Goal: Task Accomplishment & Management: Manage account settings

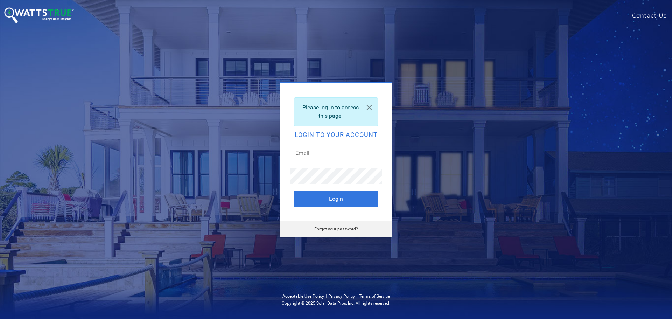
click at [333, 153] on input "text" at bounding box center [336, 153] width 92 height 16
type input "[PERSON_NAME][EMAIL_ADDRESS][DOMAIN_NAME]"
click at [325, 200] on button "Login" at bounding box center [336, 198] width 84 height 15
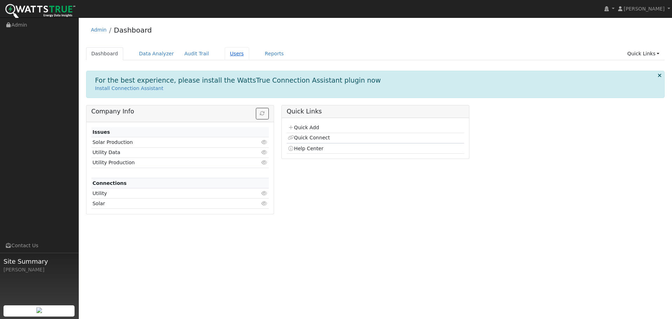
click at [229, 52] on link "Users" at bounding box center [237, 53] width 24 height 13
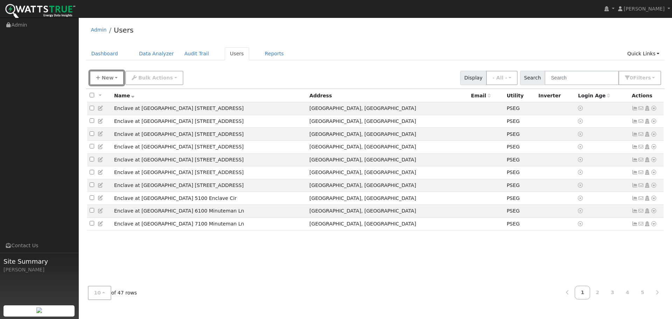
click at [102, 80] on span "New" at bounding box center [107, 78] width 12 height 6
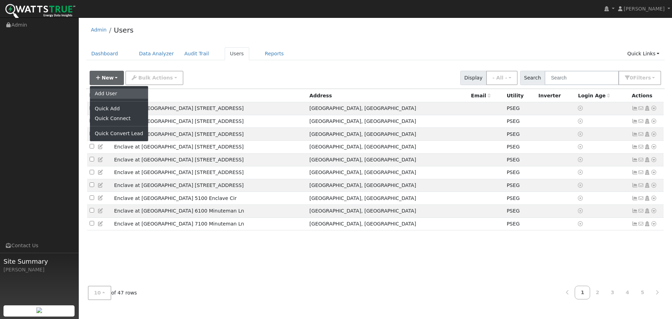
click at [105, 91] on link "Add User" at bounding box center [119, 93] width 58 height 10
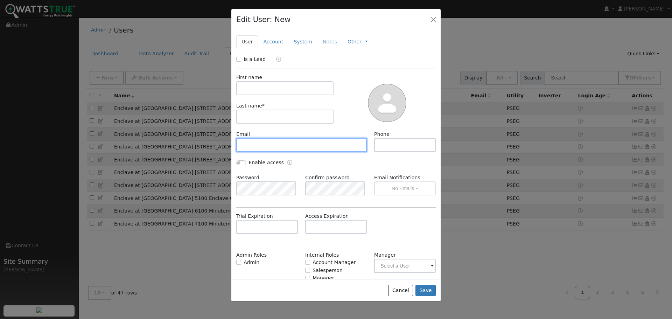
click at [271, 145] on input "text" at bounding box center [301, 145] width 130 height 14
paste input "CarlGiordanosr@gmail.com"
type input "CarlGiordanosr@gmail.com"
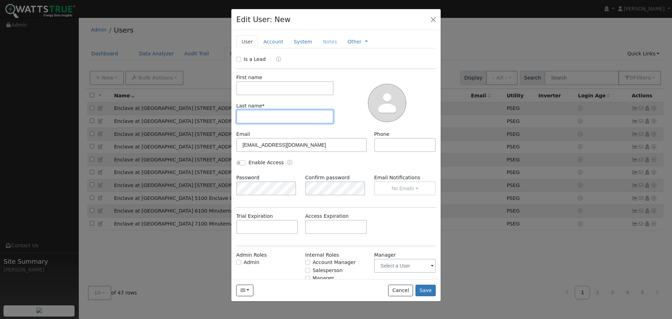
click at [256, 113] on input "text" at bounding box center [284, 116] width 97 height 14
paste input "Giordano"
type input "Giordano"
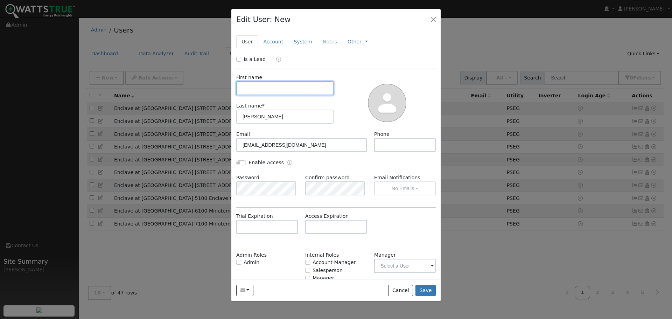
click at [252, 86] on input "text" at bounding box center [284, 88] width 97 height 14
click at [0, 0] on div "Edit User: New Select an Ac... New Account Nickname Cancel Create Are you sure …" at bounding box center [0, 0] width 0 height 0
click at [630, 246] on div at bounding box center [336, 159] width 672 height 319
click at [671, 318] on html "William Geist William Geist Profile My Company Help Center Terms Of Service See…" at bounding box center [336, 159] width 672 height 319
click at [411, 97] on div at bounding box center [387, 102] width 102 height 57
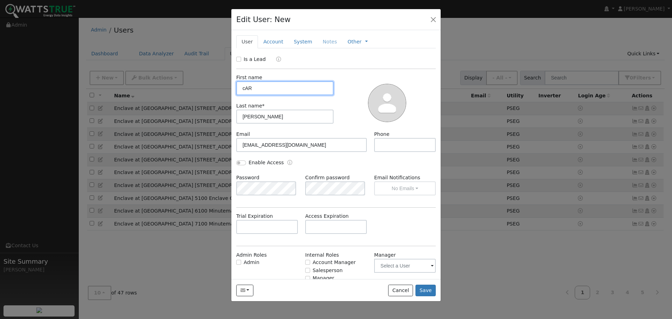
click at [276, 88] on input "cAR" at bounding box center [284, 88] width 97 height 14
type input "c"
type input "Carl"
click at [431, 289] on button "Save" at bounding box center [425, 290] width 20 height 12
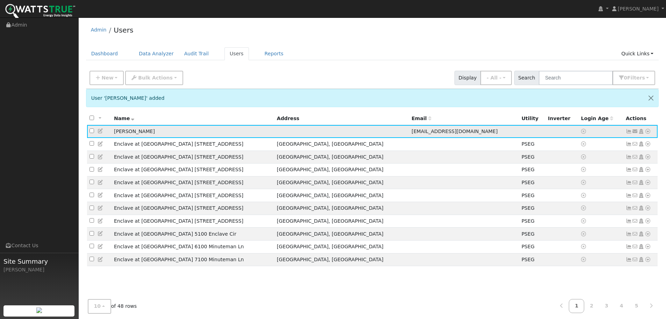
click at [635, 133] on icon at bounding box center [635, 131] width 6 height 5
click at [613, 144] on link "Send Email..." at bounding box center [613, 143] width 49 height 10
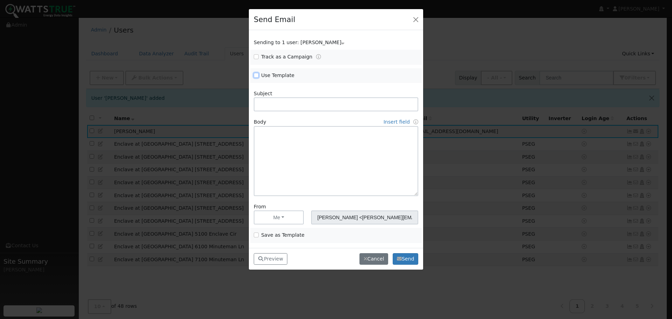
click at [256, 75] on input "Use Template" at bounding box center [256, 75] width 5 height 5
checkbox input "true"
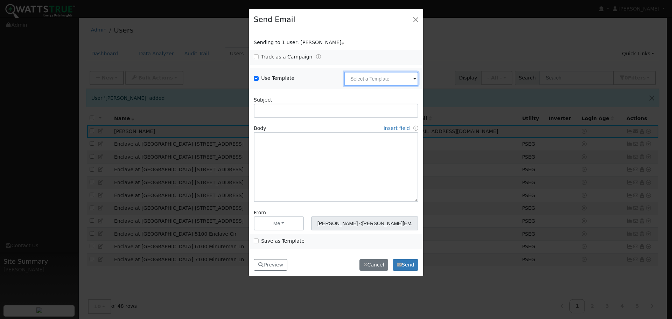
click at [388, 80] on input "text" at bounding box center [381, 79] width 74 height 14
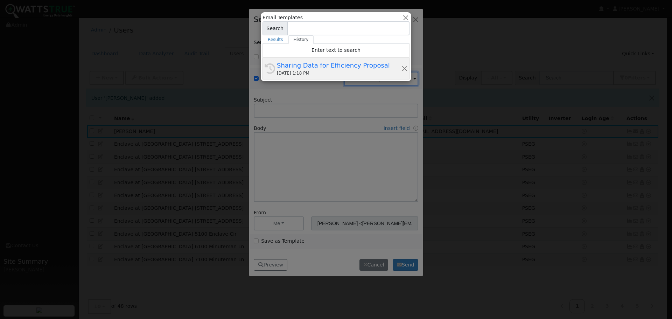
click at [335, 70] on div "Sharing Data for Efficiency Proposal" at bounding box center [339, 65] width 125 height 9
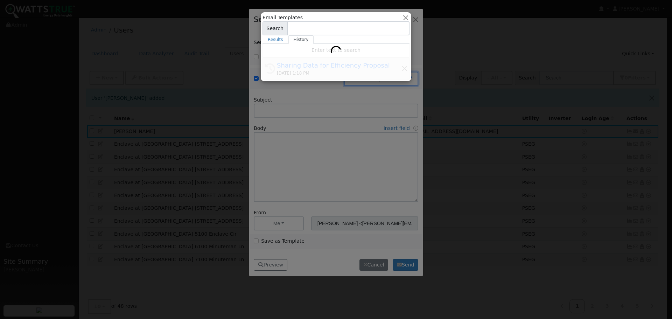
type input "Sharing Data for Efficiency Proposal"
type input "Sharing Data for Energy Efficiency Proposal"
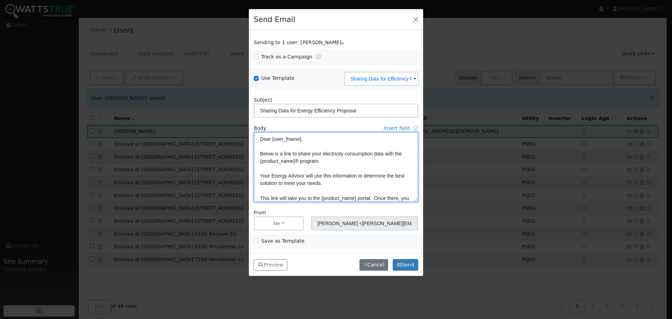
click at [306, 143] on textarea "Dear {user_fname}, Below is a link to share your electricity consumption data w…" at bounding box center [336, 167] width 164 height 70
click at [301, 138] on textarea "Dear {user_fname}, Below is a link to share your electricity consumption data w…" at bounding box center [336, 167] width 164 height 70
type textarea "Dear Carl, Below is a link to share your electricity consumption data with the …"
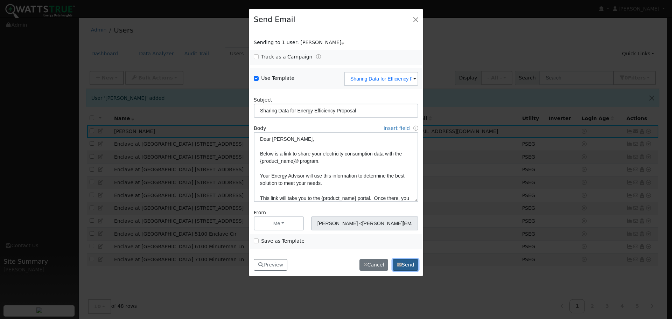
click at [400, 265] on icon "button" at bounding box center [399, 264] width 5 height 5
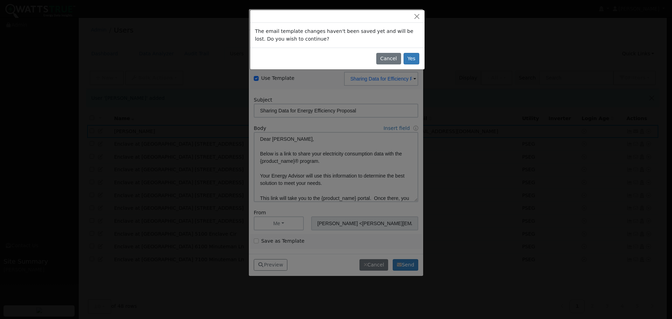
drag, startPoint x: 616, startPoint y: 174, endPoint x: 622, endPoint y: 219, distance: 44.9
drag, startPoint x: 622, startPoint y: 219, endPoint x: 386, endPoint y: 56, distance: 286.2
click at [386, 56] on button "Cancel" at bounding box center [388, 59] width 25 height 12
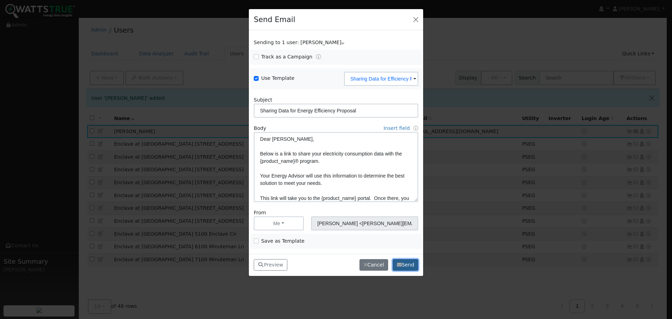
click at [404, 265] on button "Send" at bounding box center [405, 265] width 26 height 12
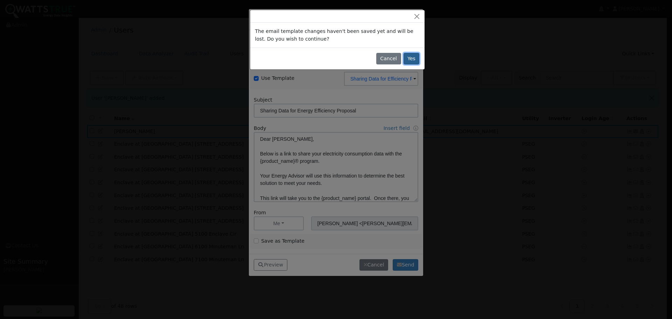
click at [411, 60] on button "Yes" at bounding box center [411, 59] width 16 height 12
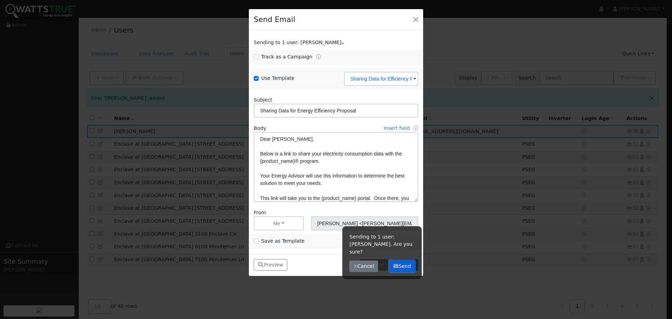
click at [401, 261] on button "Send" at bounding box center [402, 266] width 26 height 12
